Goal: Information Seeking & Learning: Learn about a topic

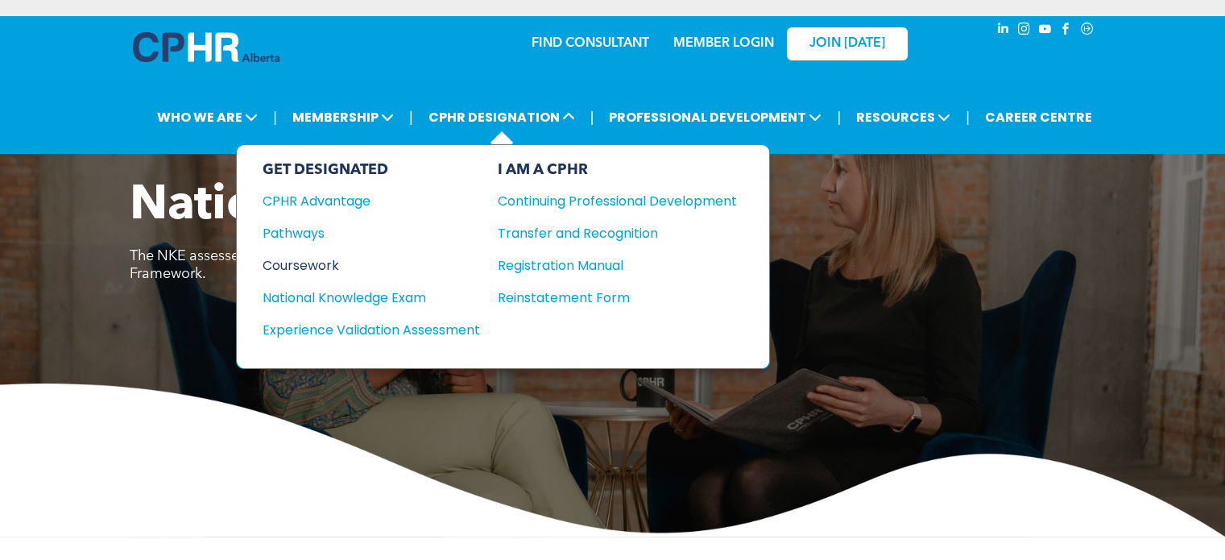
click at [313, 263] on div "Coursework" at bounding box center [361, 265] width 196 height 20
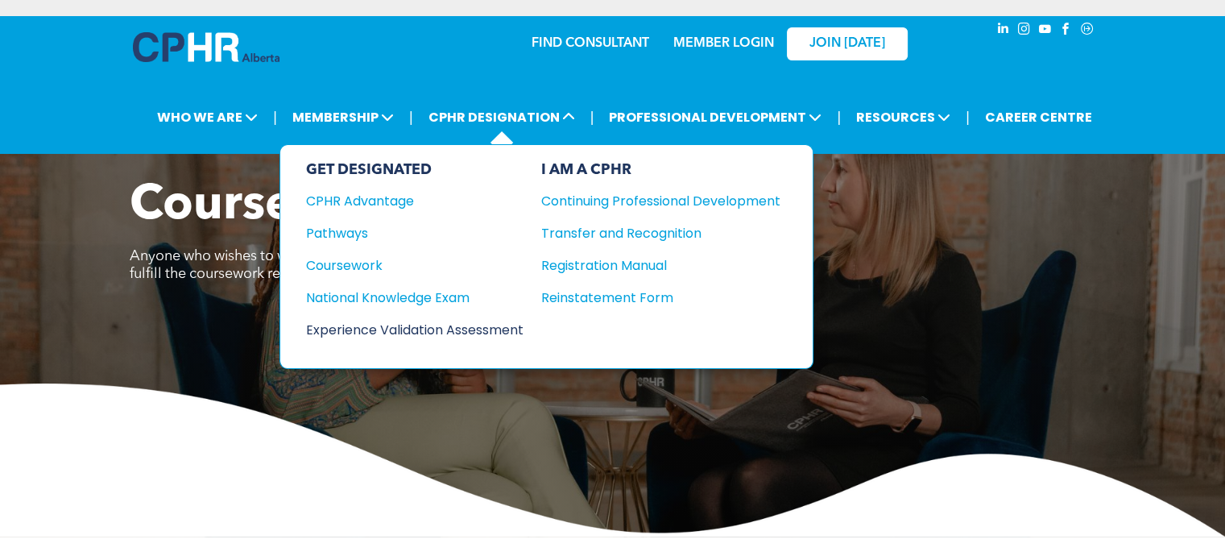
click at [433, 325] on div "Experience Validation Assessment" at bounding box center [404, 330] width 196 height 20
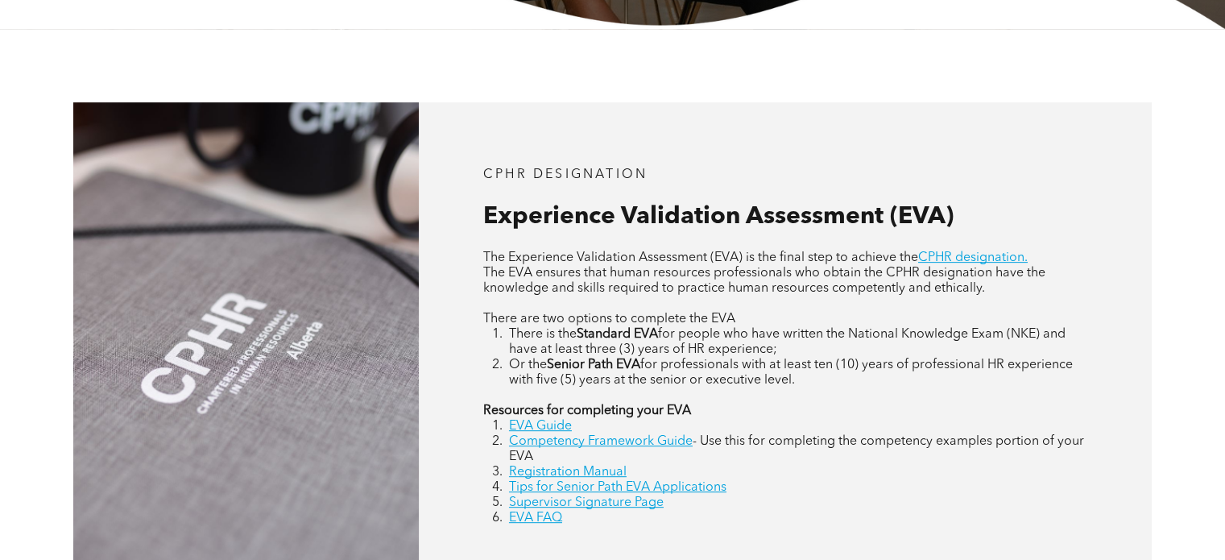
scroll to position [625, 0]
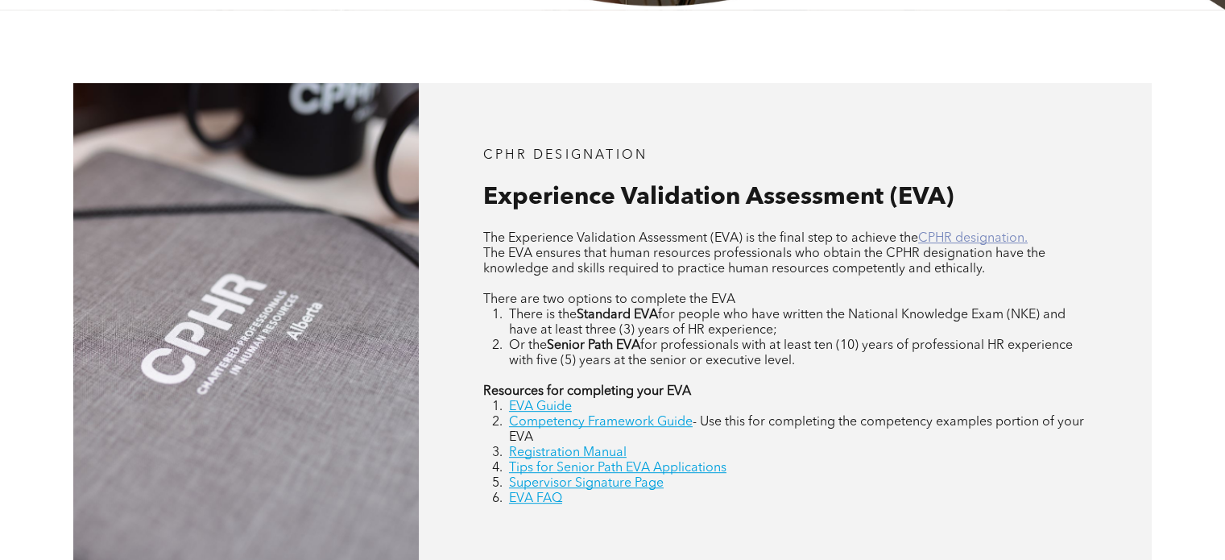
click at [967, 238] on link "CPHR designation." at bounding box center [973, 238] width 110 height 13
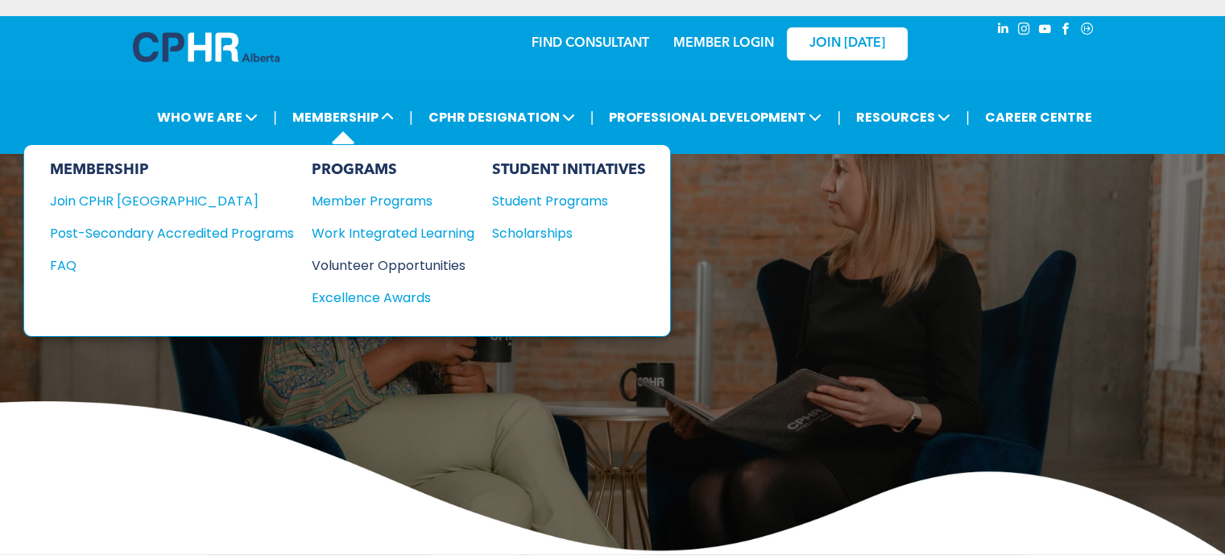
click at [367, 260] on div "Volunteer Opportunities" at bounding box center [385, 265] width 147 height 20
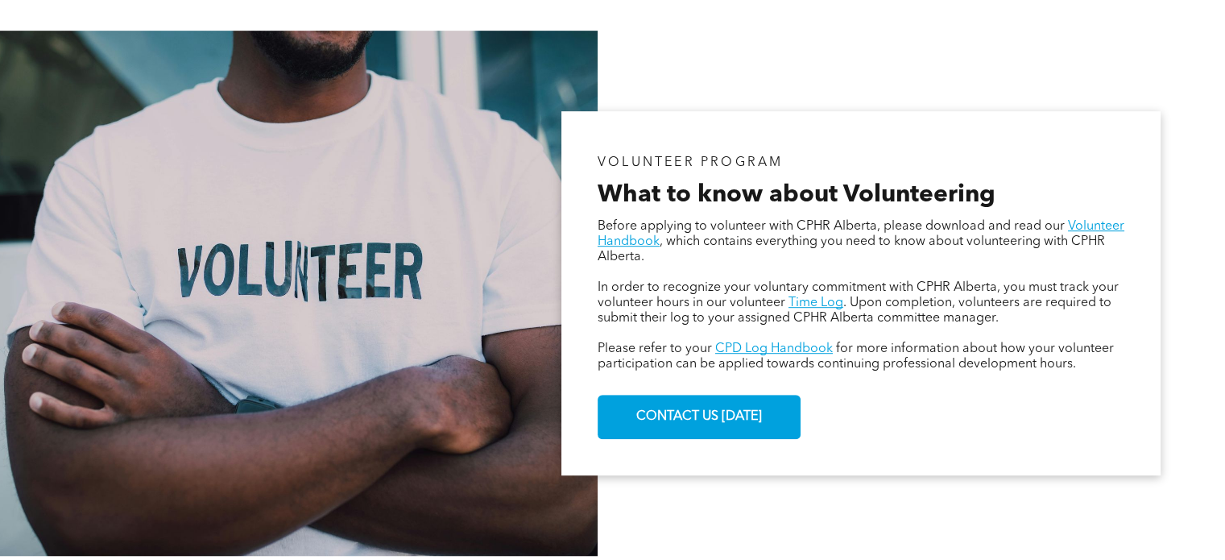
scroll to position [873, 0]
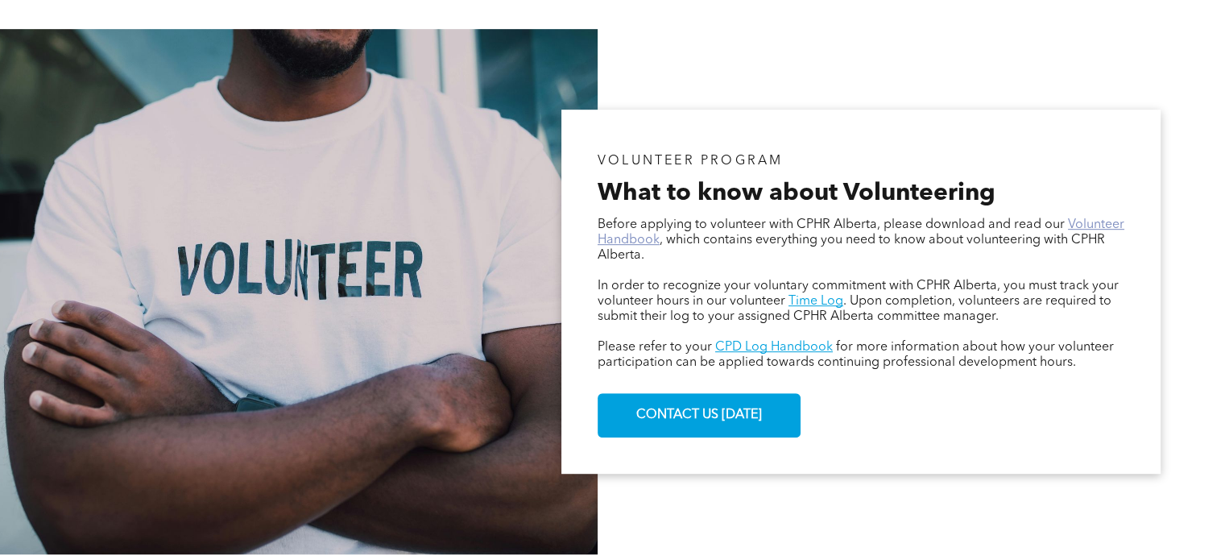
click at [1081, 226] on link "Volunteer Handbook" at bounding box center [861, 232] width 527 height 28
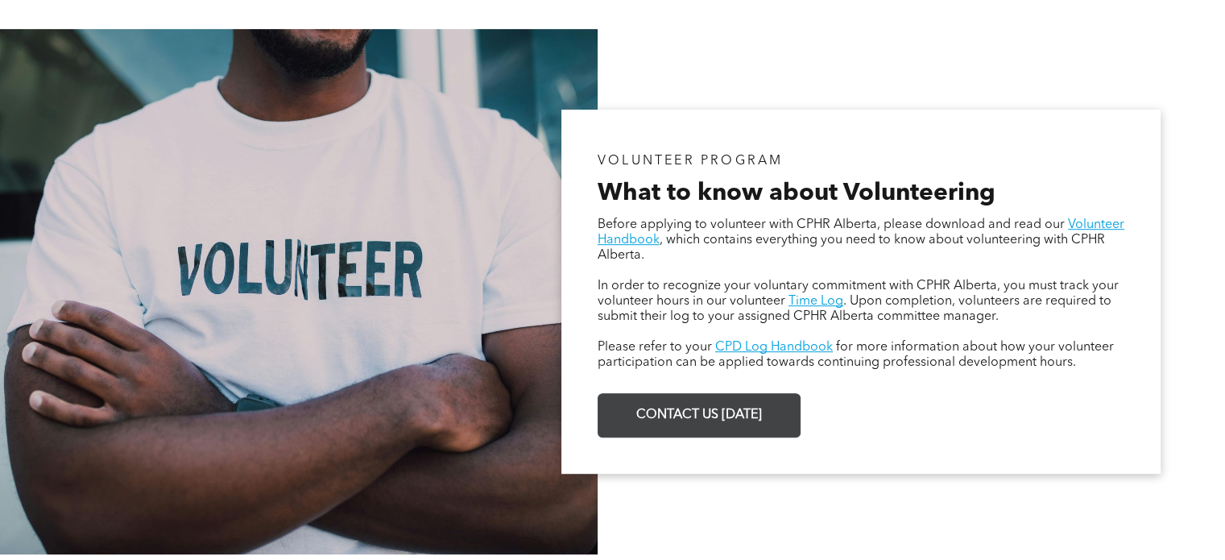
click at [696, 419] on span "CONTACT US TODAY" at bounding box center [699, 415] width 137 height 31
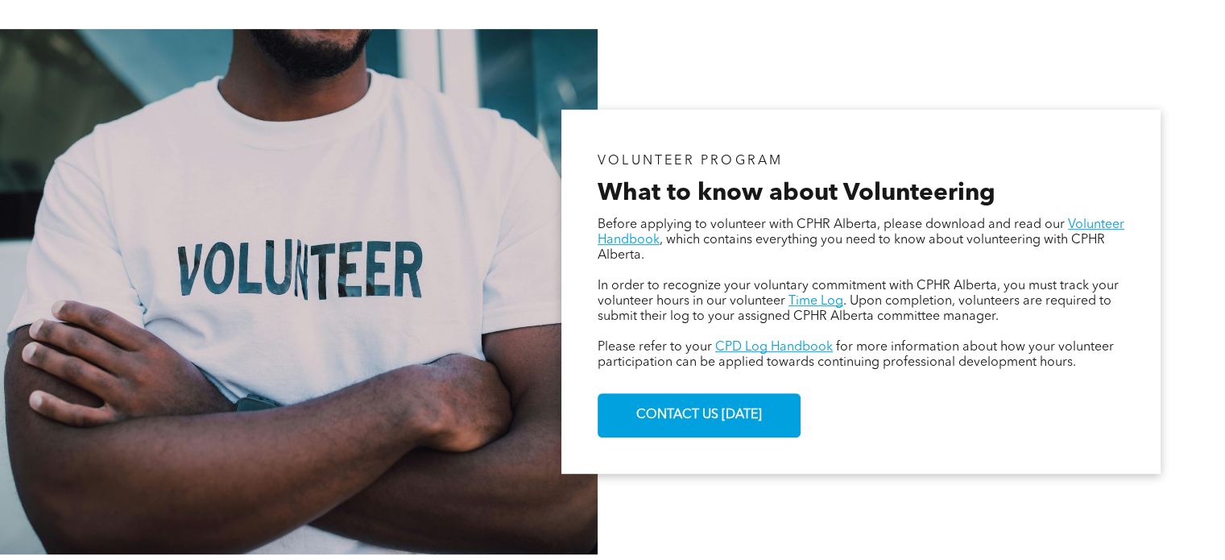
click at [947, 129] on div "VOLUNTEER PROGRAM What to know about Volunteering Before applying to volunteer …" at bounding box center [860, 292] width 599 height 364
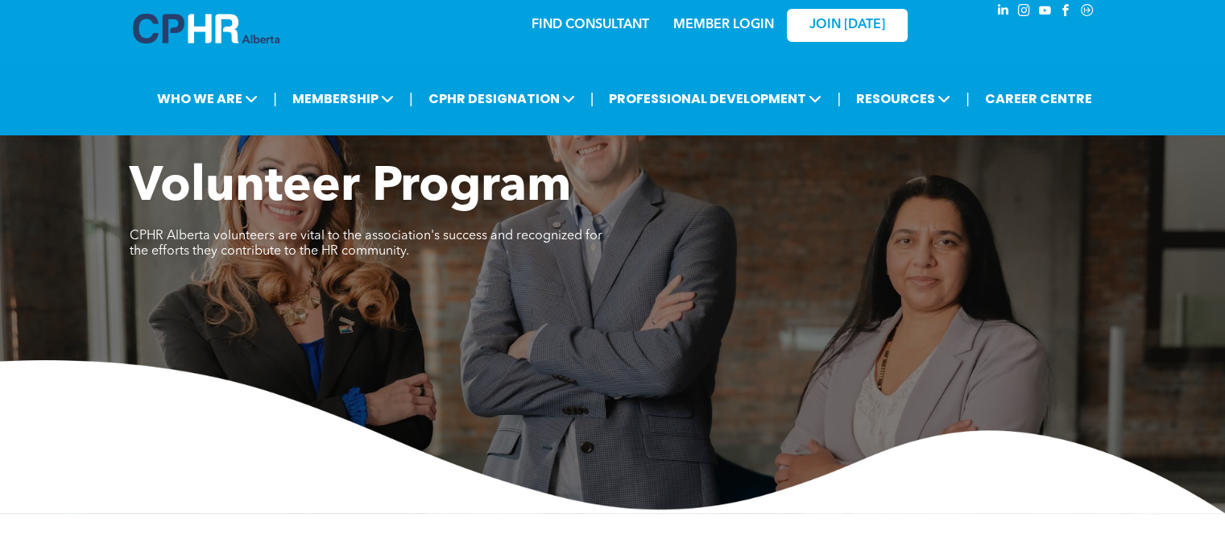
scroll to position [0, 0]
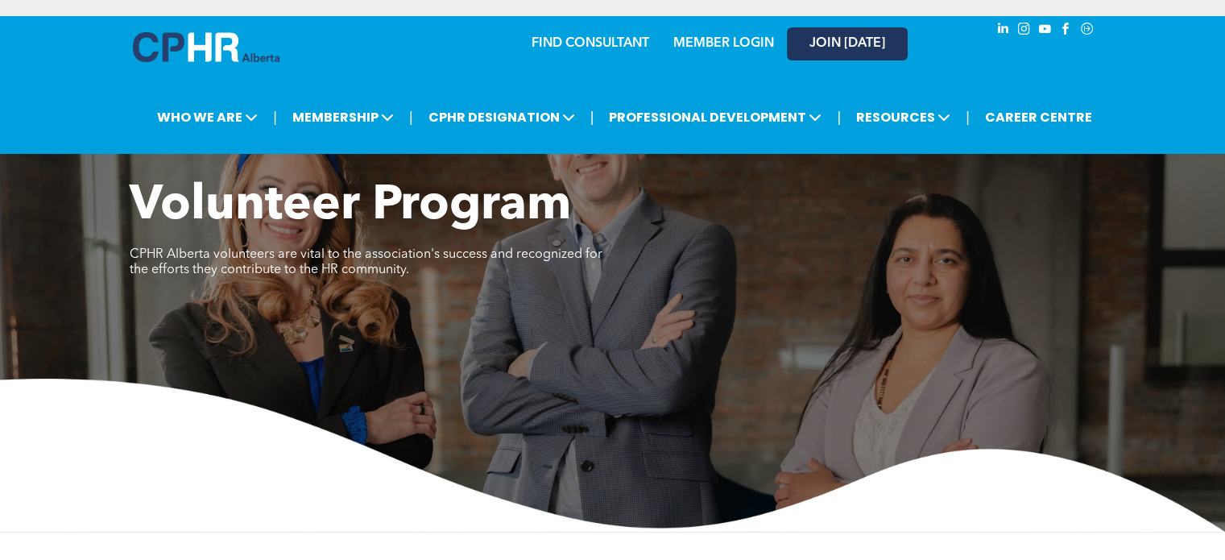
click at [857, 41] on span "JOIN [DATE]" at bounding box center [847, 43] width 76 height 15
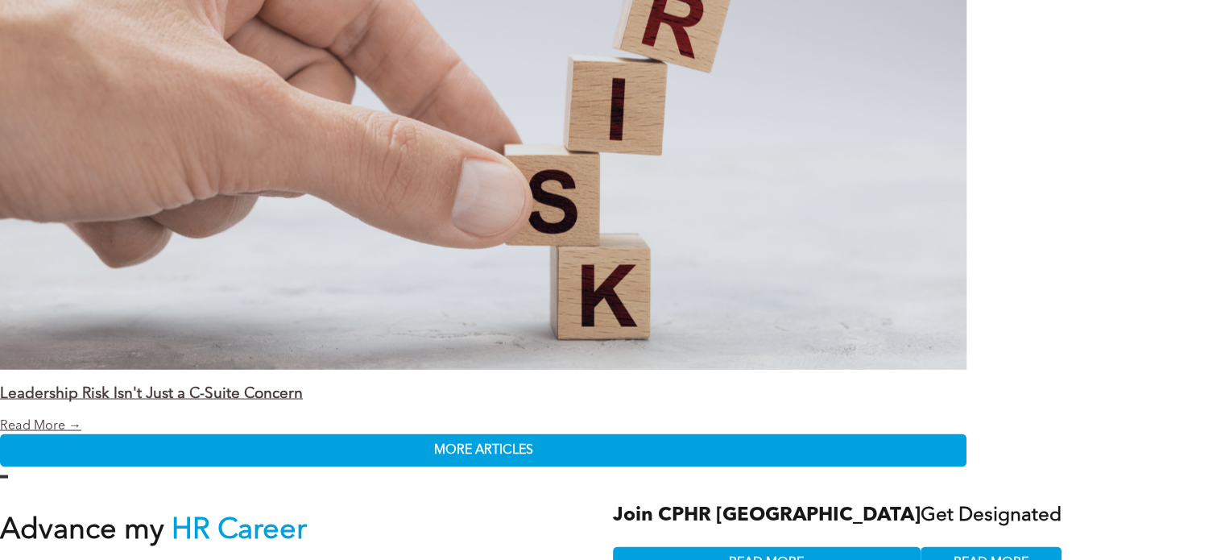
scroll to position [3045, 0]
